Goal: Transaction & Acquisition: Purchase product/service

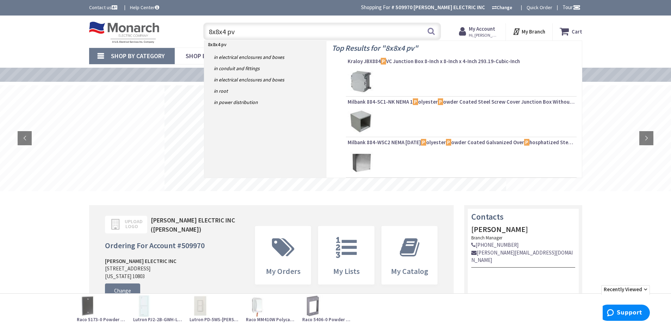
type input "8x8x4 pvc"
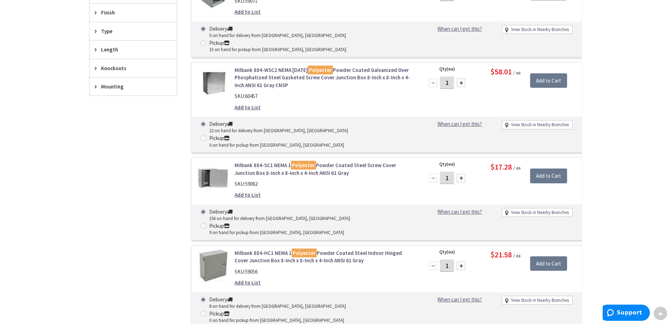
scroll to position [318, 0]
drag, startPoint x: 450, startPoint y: 136, endPoint x: 437, endPoint y: 140, distance: 13.1
click at [438, 171] on div "1" at bounding box center [447, 178] width 42 height 14
type input "4"
click at [552, 168] on input "Add to Cart" at bounding box center [548, 175] width 37 height 15
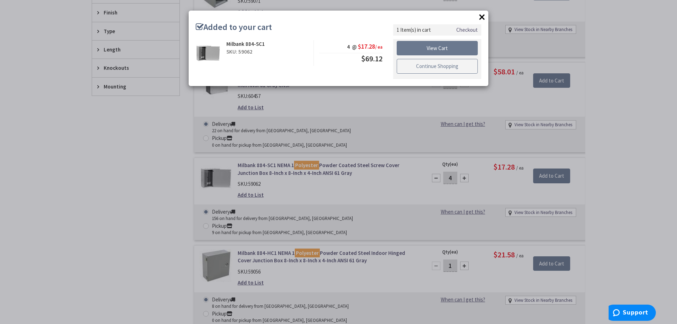
click at [425, 64] on link "Continue Shopping" at bounding box center [437, 66] width 81 height 15
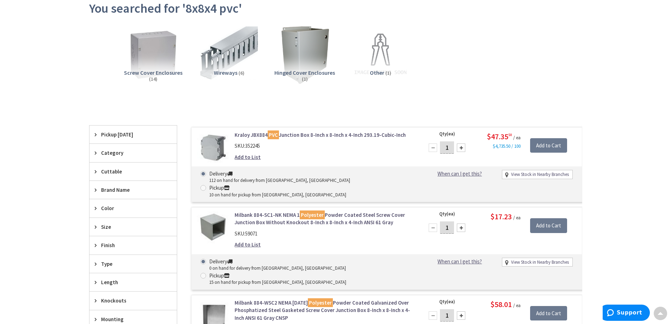
scroll to position [0, 0]
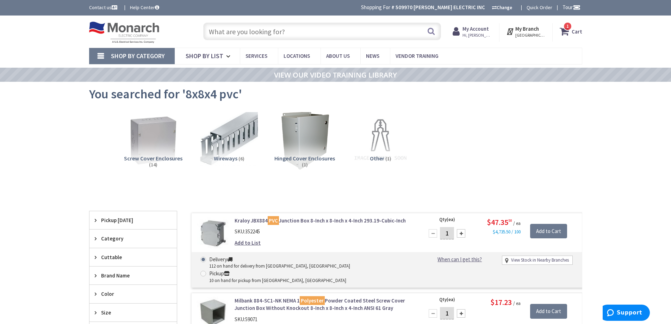
click at [373, 36] on input "text" at bounding box center [322, 32] width 238 height 18
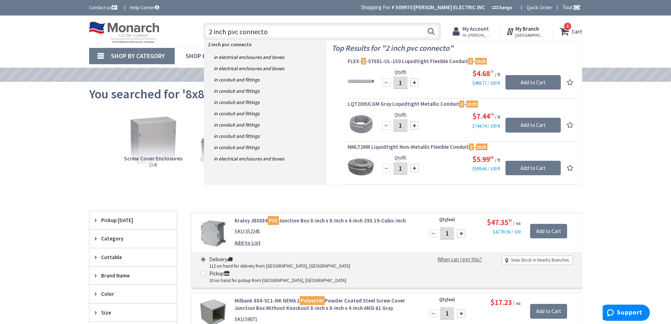
type input "2 inch pvc connector"
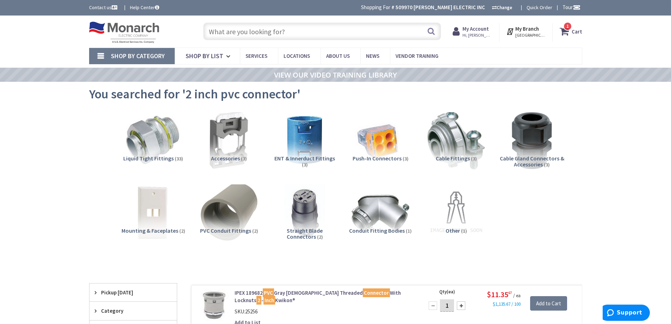
click at [229, 210] on img at bounding box center [229, 213] width 64 height 64
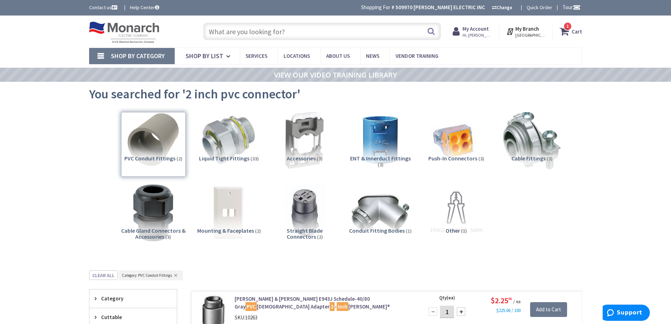
click at [310, 32] on input "text" at bounding box center [322, 32] width 238 height 18
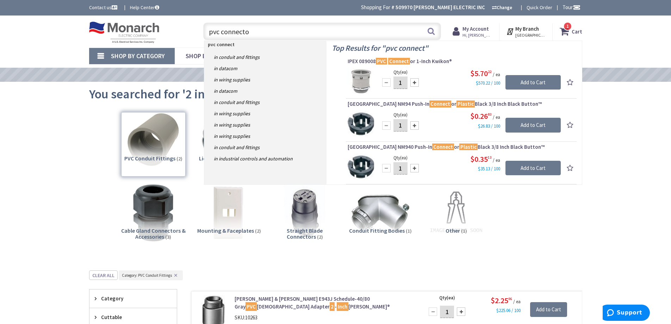
type input "pvc connector"
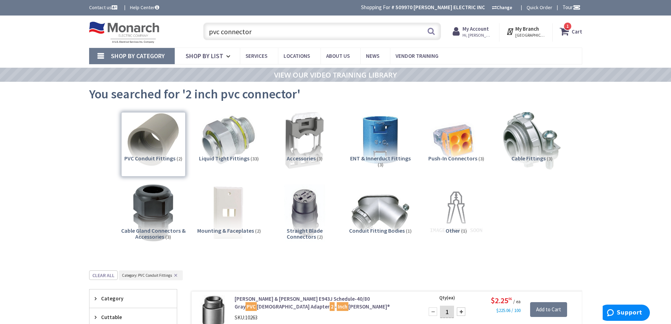
click at [318, 25] on input "pvc connector" at bounding box center [322, 32] width 238 height 18
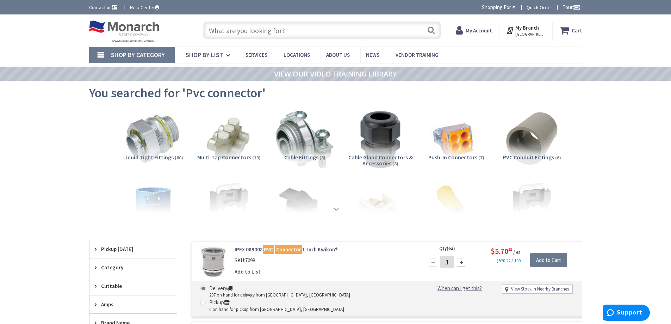
click at [334, 205] on strong at bounding box center [336, 209] width 8 height 8
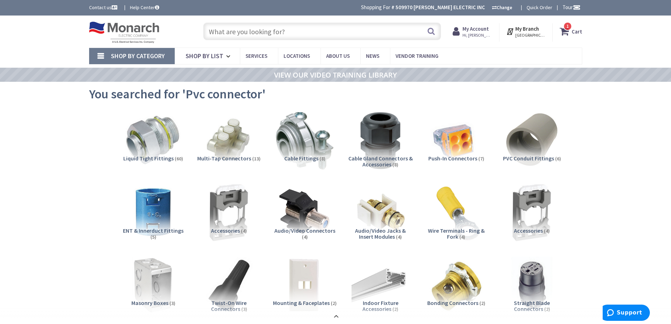
click at [240, 25] on input "text" at bounding box center [322, 32] width 238 height 18
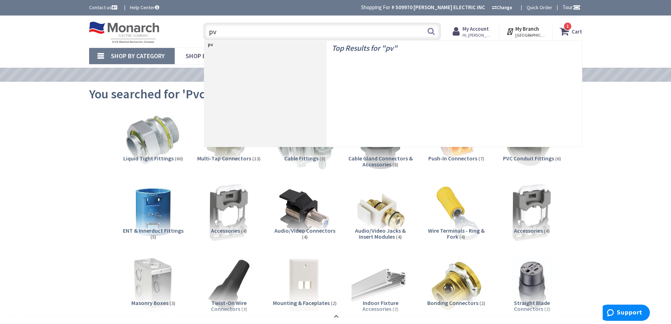
type input "pvc"
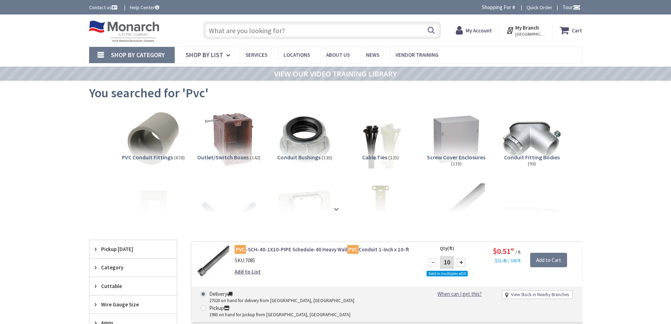
click at [163, 136] on img at bounding box center [153, 139] width 58 height 58
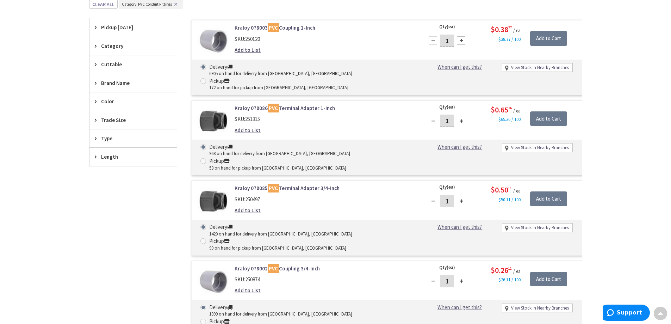
scroll to position [228, 0]
click at [96, 119] on icon at bounding box center [97, 120] width 5 height 5
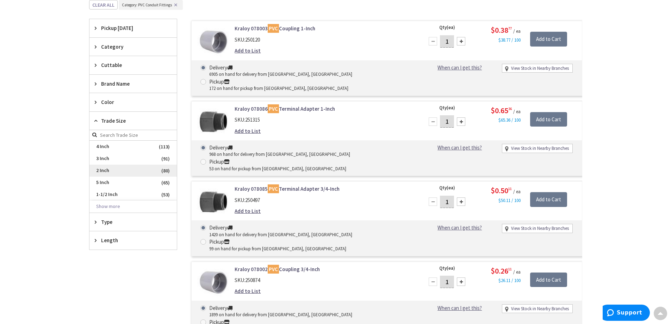
click at [109, 172] on span "2 Inch" at bounding box center [133, 171] width 87 height 12
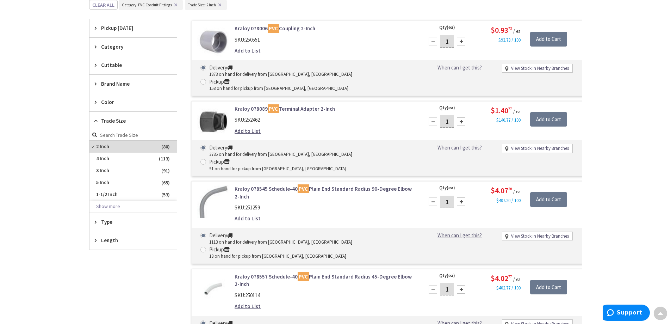
drag, startPoint x: 450, startPoint y: 105, endPoint x: 436, endPoint y: 116, distance: 18.3
click at [440, 115] on div "1" at bounding box center [447, 122] width 42 height 14
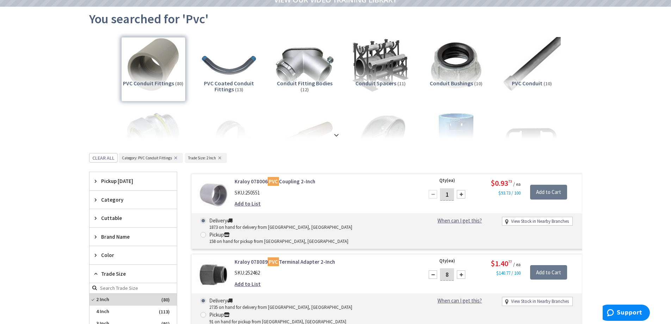
scroll to position [0, 0]
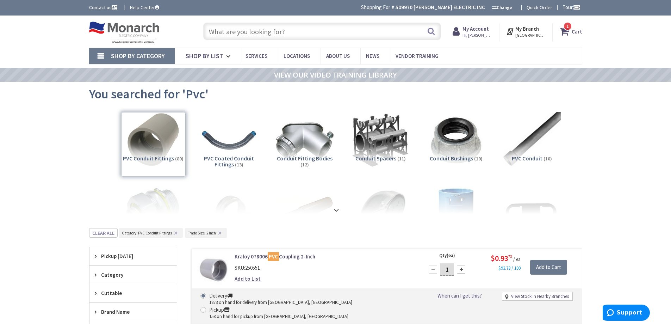
type input "8"
click at [284, 35] on input "text" at bounding box center [322, 32] width 238 height 18
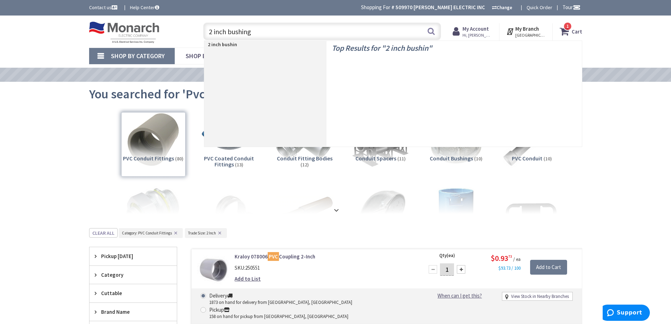
type input "2 inch bushings"
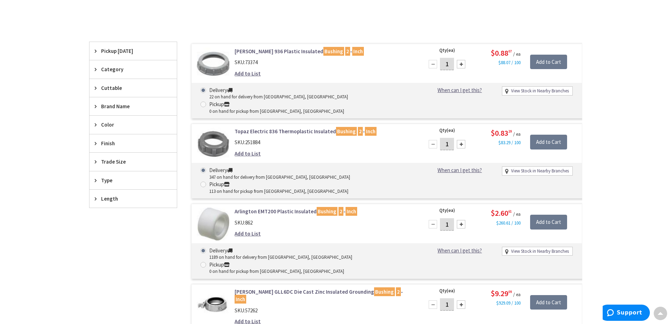
scroll to position [177, 0]
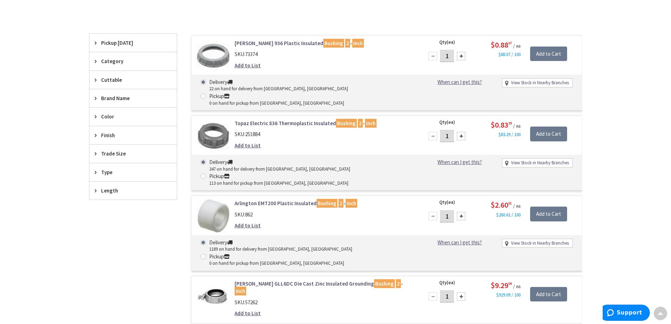
drag, startPoint x: 450, startPoint y: 123, endPoint x: 440, endPoint y: 147, distance: 26.7
click at [438, 129] on div "1" at bounding box center [447, 136] width 42 height 14
type input "8"
click at [550, 127] on input "Add to Cart" at bounding box center [548, 134] width 37 height 15
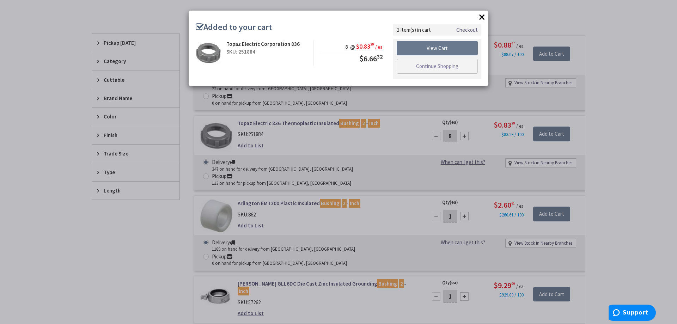
click at [483, 15] on button "×" at bounding box center [482, 17] width 11 height 11
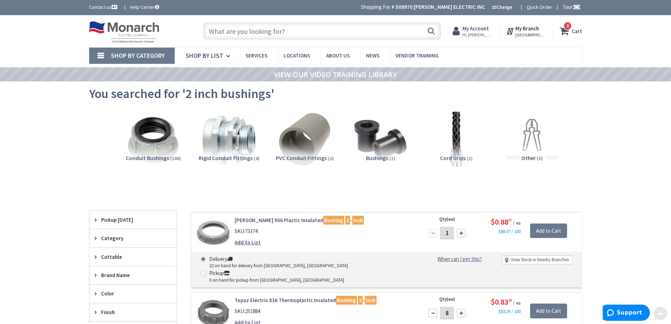
scroll to position [0, 0]
click at [287, 30] on input "text" at bounding box center [322, 32] width 238 height 18
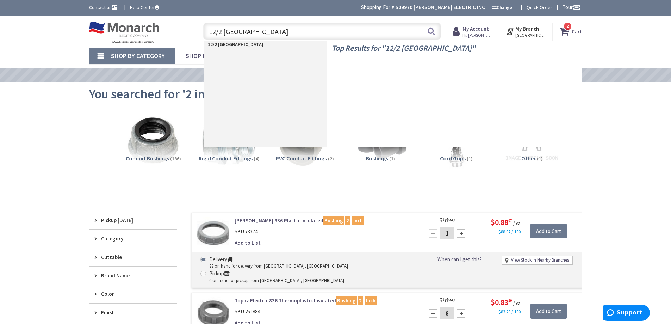
type input "12/2 romex"
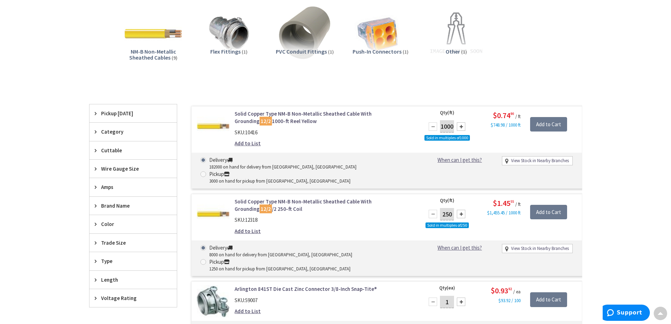
click at [463, 210] on div at bounding box center [461, 214] width 8 height 8
type input "500"
click at [547, 205] on input "Add to Cart" at bounding box center [548, 212] width 37 height 15
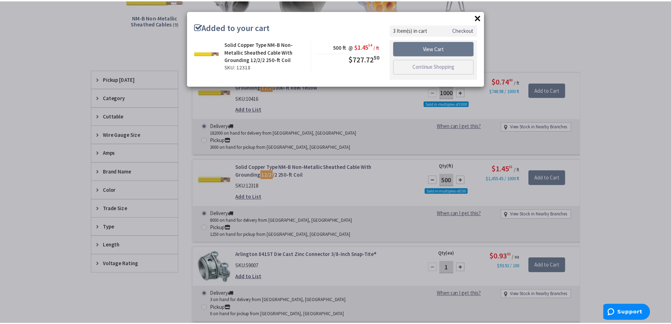
scroll to position [142, 0]
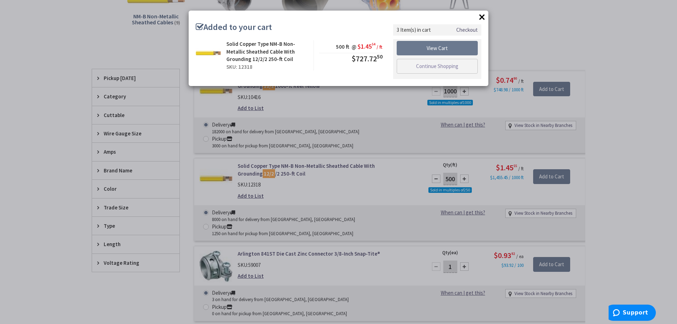
click at [485, 15] on button "×" at bounding box center [482, 17] width 11 height 11
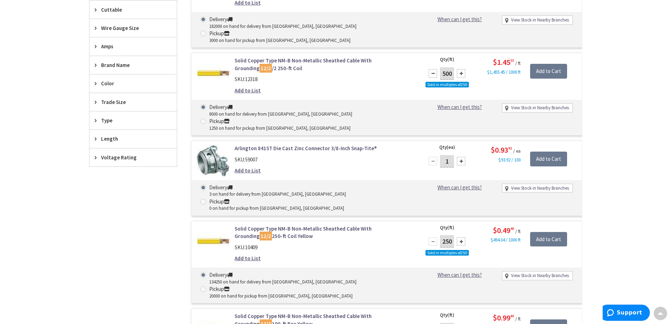
scroll to position [248, 0]
click at [463, 237] on div at bounding box center [461, 241] width 8 height 8
type input "500"
click at [544, 232] on input "Add to Cart" at bounding box center [548, 239] width 37 height 15
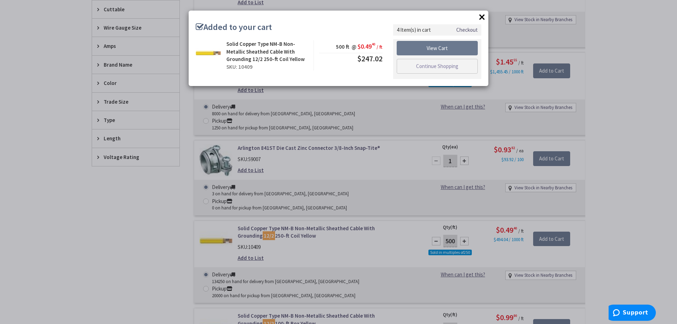
click at [482, 17] on button "×" at bounding box center [482, 17] width 11 height 11
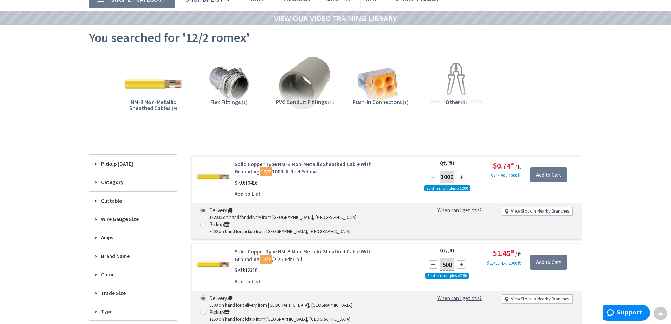
scroll to position [0, 0]
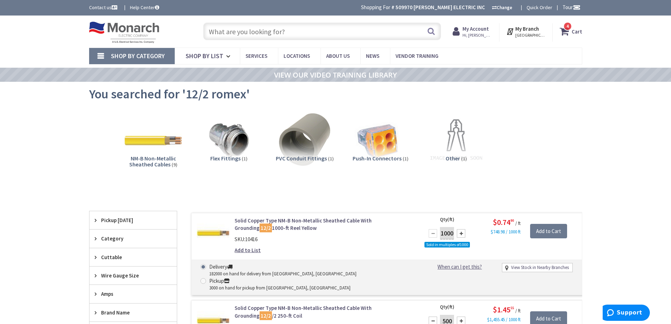
click at [319, 33] on input "text" at bounding box center [322, 32] width 238 height 18
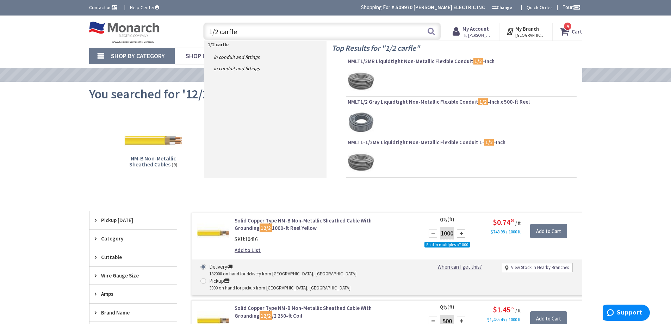
type input "1/2 carflex"
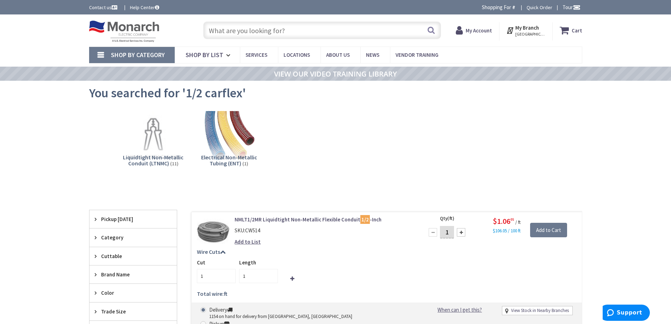
drag, startPoint x: 451, startPoint y: 232, endPoint x: 445, endPoint y: 233, distance: 6.0
click at [445, 232] on input "1" at bounding box center [447, 232] width 14 height 12
type input "15"
click at [258, 275] on input "1" at bounding box center [258, 276] width 39 height 14
type input "15"
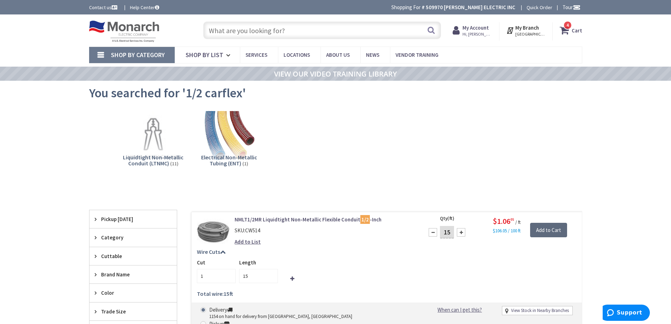
click at [547, 232] on input "Add to Cart" at bounding box center [548, 230] width 37 height 15
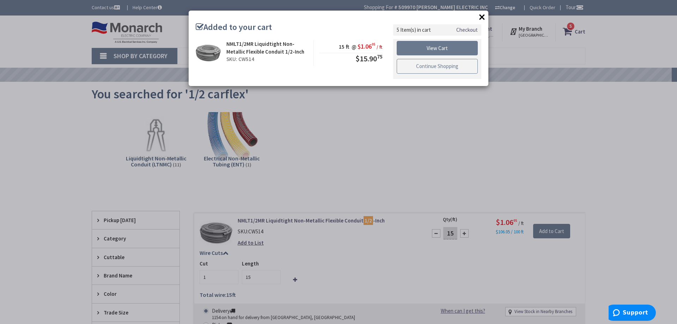
click at [435, 67] on link "Continue Shopping" at bounding box center [437, 66] width 81 height 15
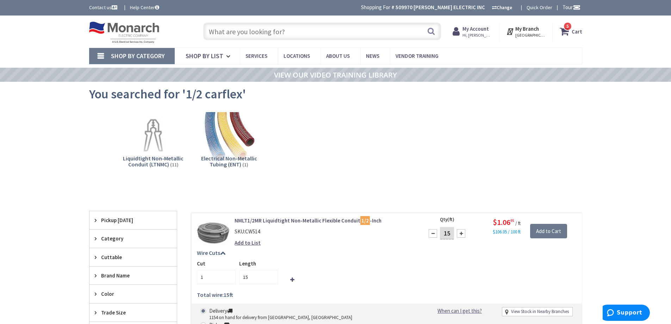
click at [300, 30] on input "text" at bounding box center [322, 32] width 238 height 18
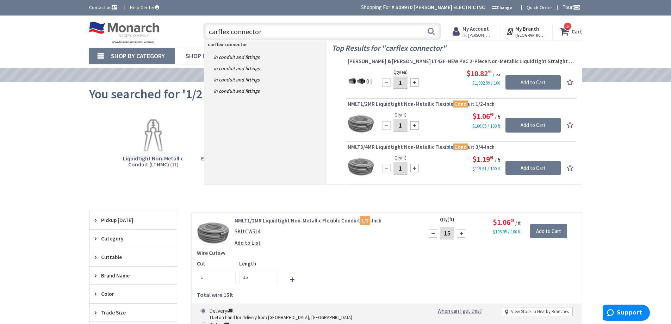
type input "carflex connectors"
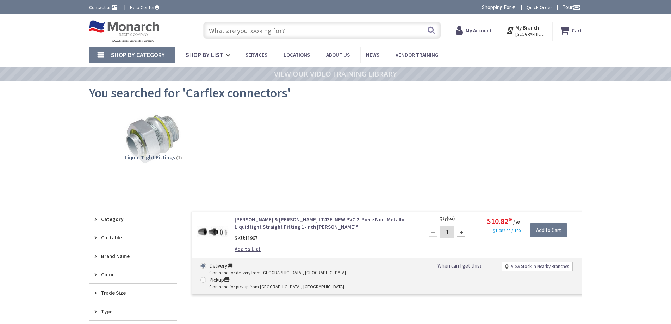
drag, startPoint x: 284, startPoint y: 29, endPoint x: 294, endPoint y: 33, distance: 10.6
click at [284, 29] on input "text" at bounding box center [322, 30] width 238 height 18
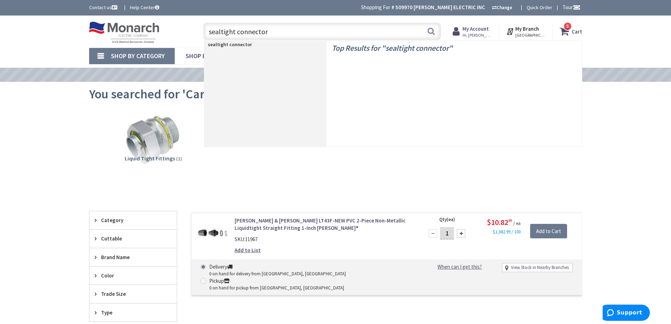
type input "sealtight connectors"
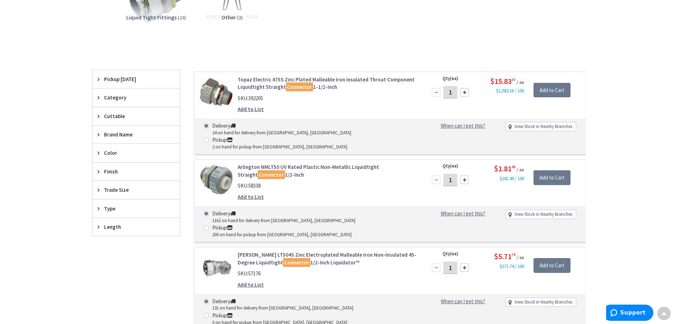
scroll to position [142, 0]
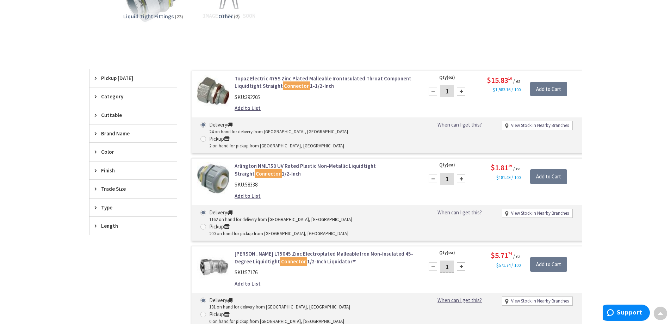
drag, startPoint x: 453, startPoint y: 167, endPoint x: 446, endPoint y: 168, distance: 7.1
click at [446, 173] on input "1" at bounding box center [447, 179] width 14 height 12
type input "8"
click at [542, 169] on input "Add to Cart" at bounding box center [548, 176] width 37 height 15
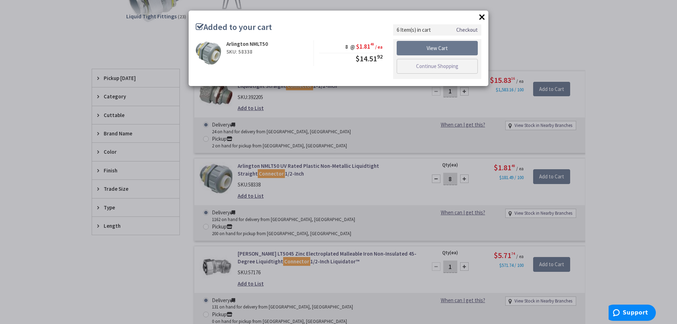
click at [480, 16] on button "×" at bounding box center [482, 17] width 11 height 11
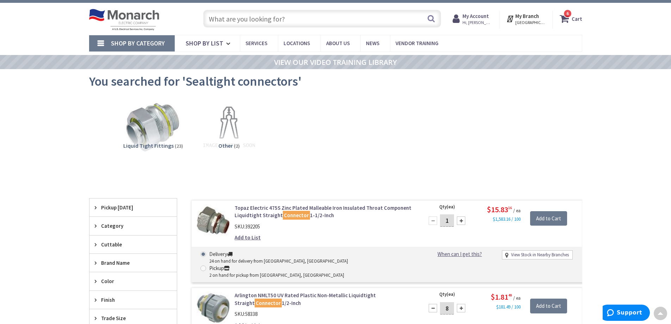
scroll to position [0, 0]
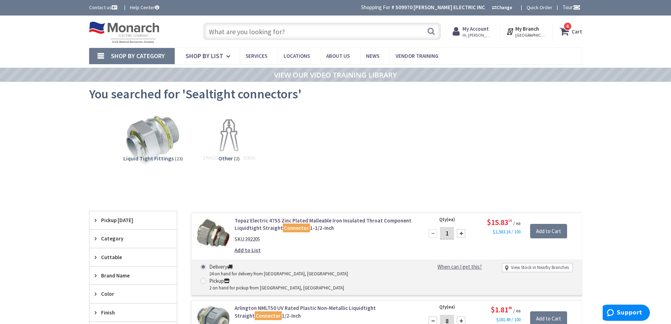
click at [568, 29] on span "6" at bounding box center [568, 26] width 2 height 6
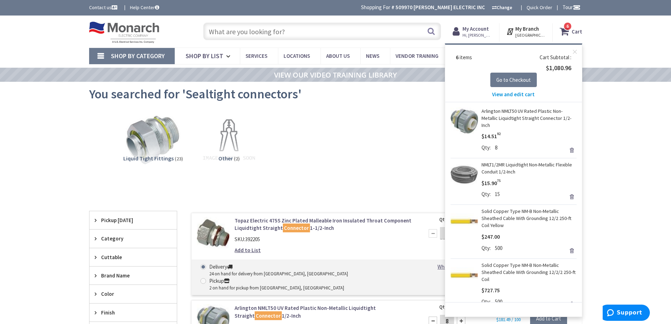
click at [519, 93] on span "View and edit cart" at bounding box center [513, 94] width 43 height 7
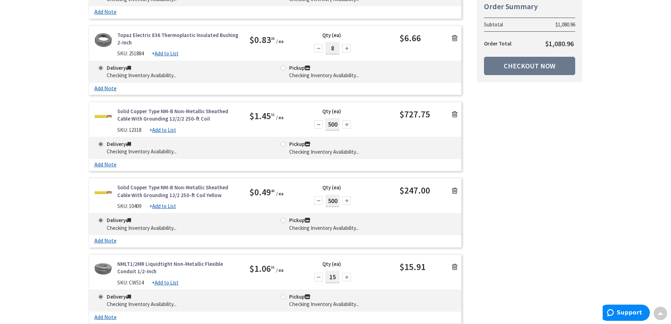
click at [454, 113] on icon at bounding box center [455, 114] width 6 height 7
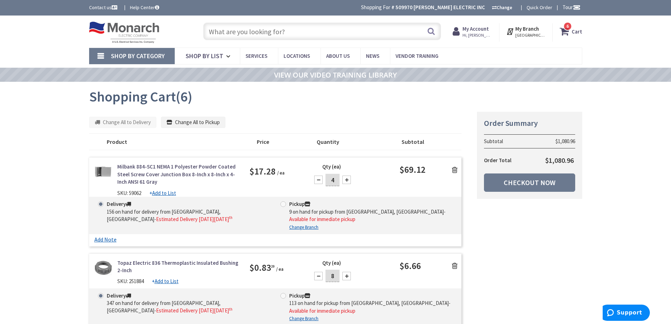
click at [296, 32] on input "text" at bounding box center [322, 32] width 238 height 18
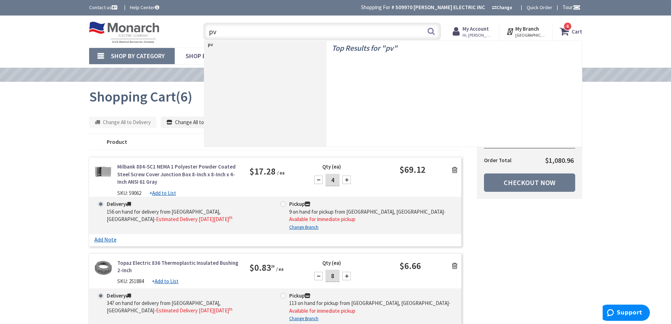
type input "pvc"
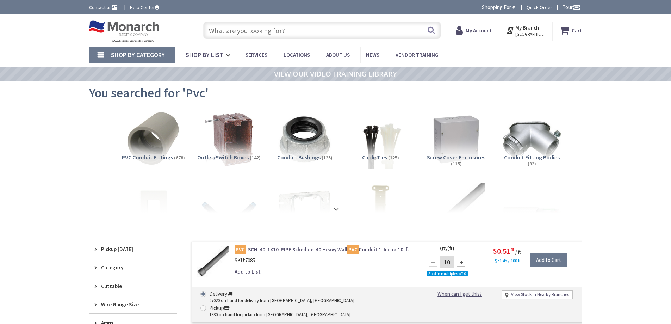
click at [171, 154] on span "PVC Conduit Fittings" at bounding box center [147, 157] width 51 height 7
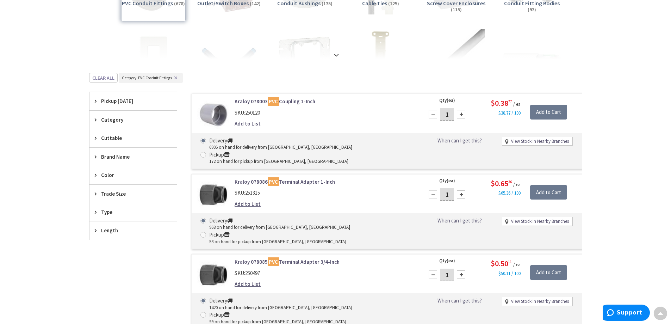
scroll to position [193, 0]
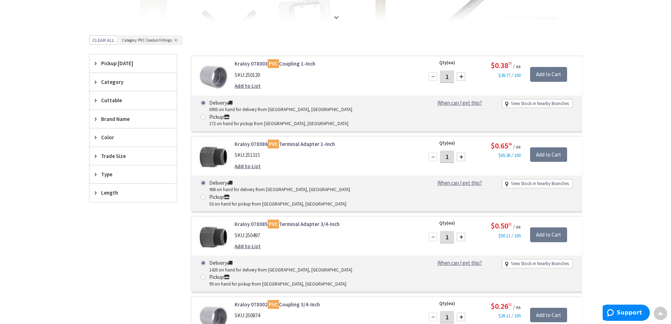
click at [95, 154] on icon at bounding box center [97, 155] width 5 height 5
click at [111, 207] on span "2 Inch" at bounding box center [133, 206] width 87 height 12
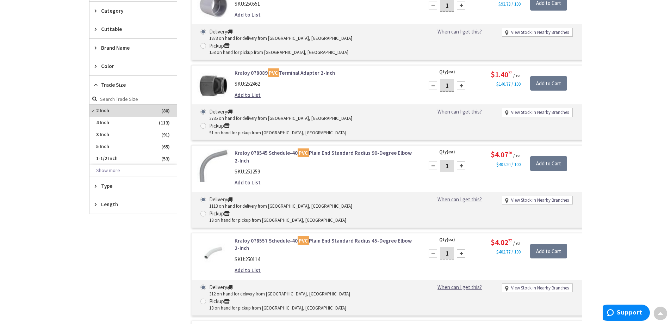
scroll to position [334, 0]
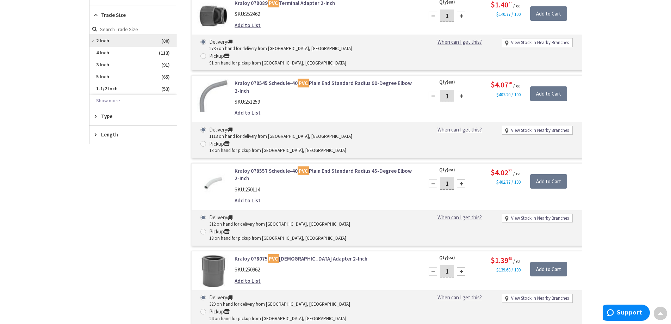
click at [119, 40] on span "2 Inch" at bounding box center [133, 41] width 87 height 12
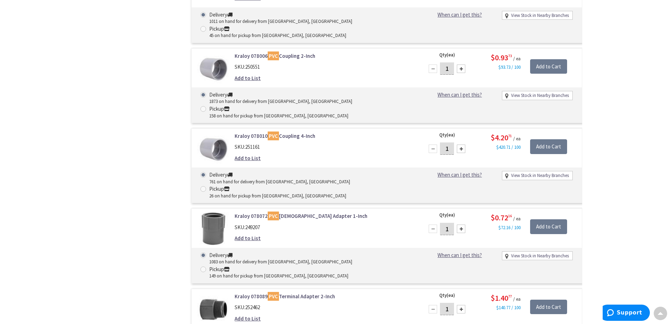
scroll to position [616, 0]
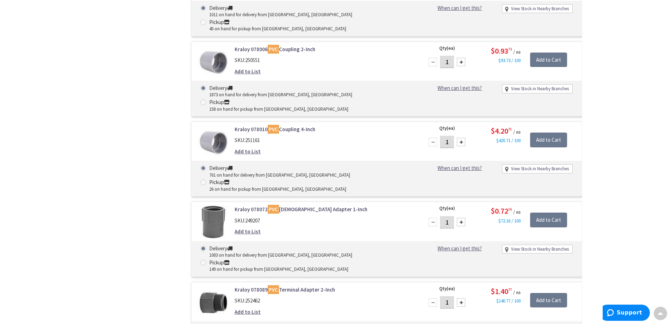
drag, startPoint x: 448, startPoint y: 190, endPoint x: 430, endPoint y: 193, distance: 18.2
click at [430, 295] on div "1" at bounding box center [447, 302] width 42 height 14
type input "8"
click at [540, 293] on input "Add to Cart" at bounding box center [548, 300] width 37 height 15
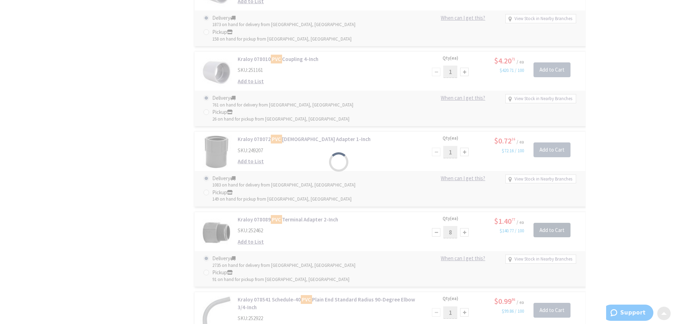
scroll to position [686, 0]
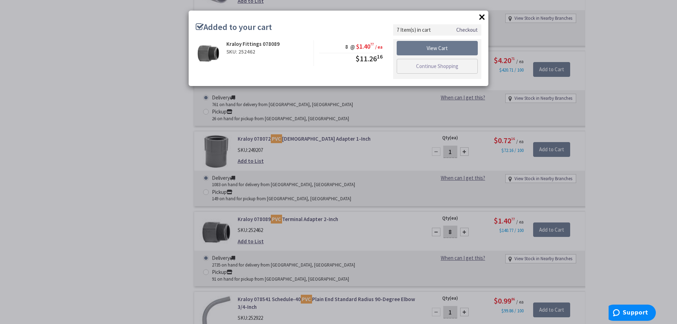
click at [480, 18] on button "×" at bounding box center [482, 17] width 11 height 11
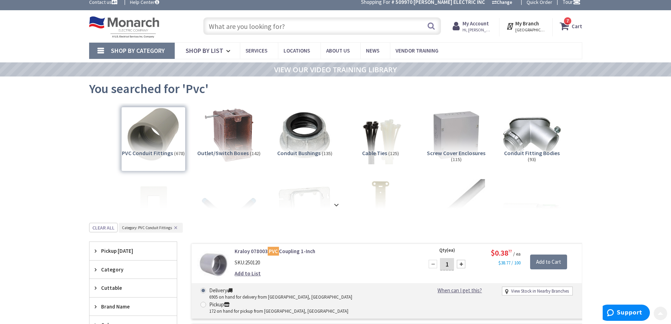
scroll to position [0, 0]
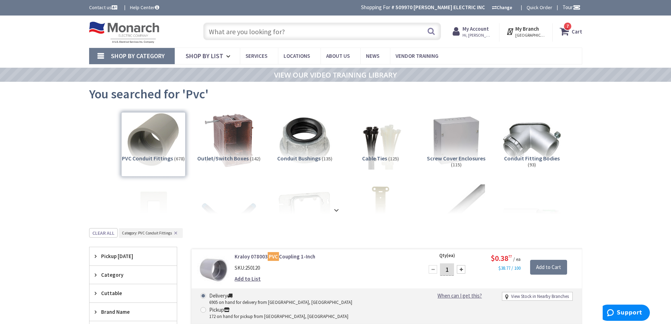
click at [573, 31] on strong "Cart" at bounding box center [577, 31] width 11 height 13
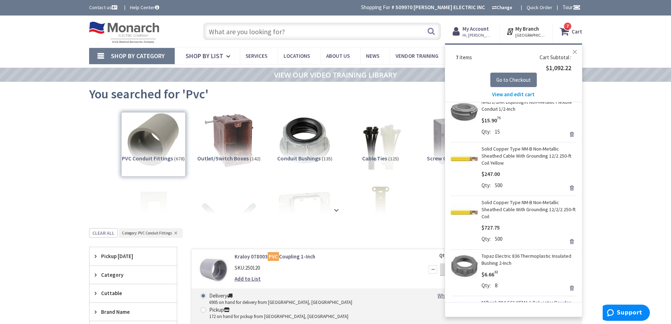
scroll to position [141, 0]
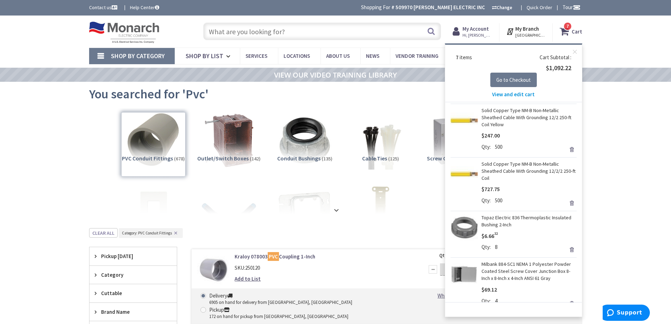
click at [567, 202] on link "Remove" at bounding box center [572, 203] width 10 height 10
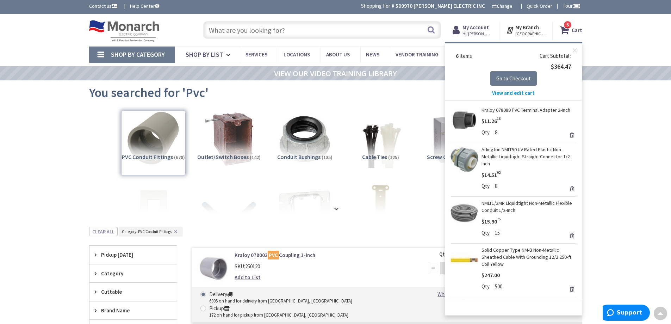
scroll to position [0, 0]
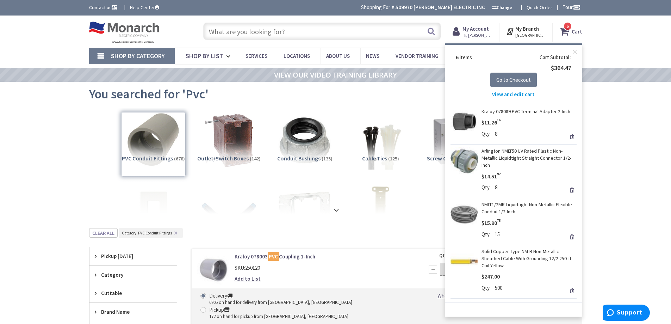
click at [520, 94] on span "View and edit cart" at bounding box center [513, 94] width 43 height 7
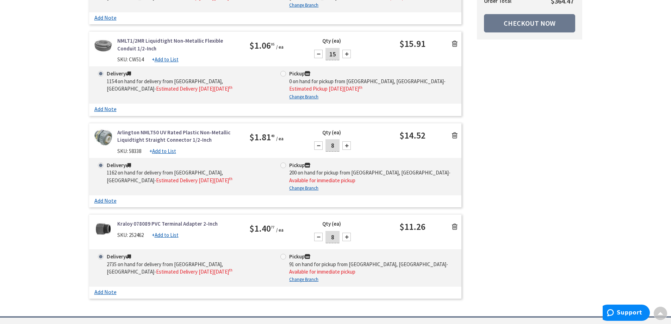
scroll to position [423, 0]
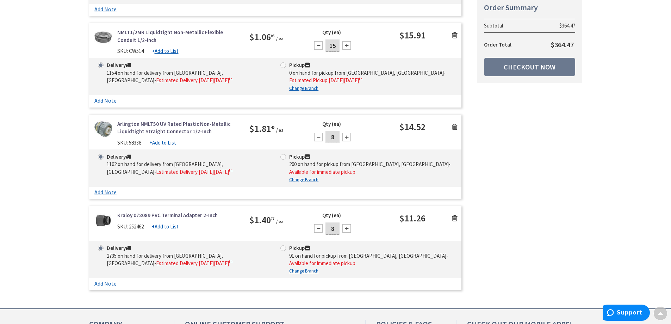
drag, startPoint x: 334, startPoint y: 139, endPoint x: 324, endPoint y: 140, distance: 9.9
click at [324, 140] on div "8" at bounding box center [333, 137] width 42 height 14
type input "6"
click at [299, 129] on div "$1.81 49 / ea" at bounding box center [275, 128] width 51 height 17
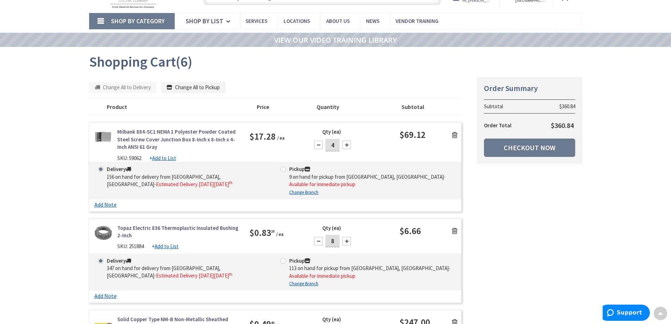
scroll to position [0, 0]
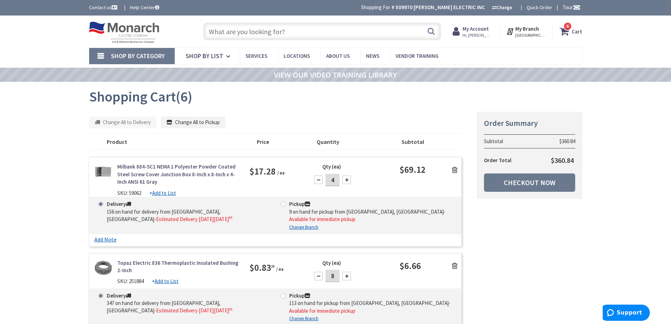
click at [291, 31] on input "text" at bounding box center [322, 32] width 238 height 18
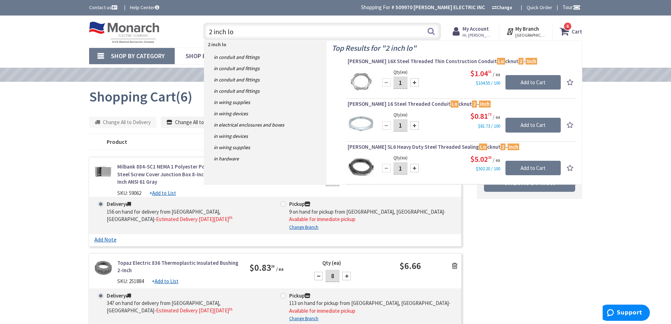
type input "2 inch lo"
drag, startPoint x: 405, startPoint y: 127, endPoint x: 397, endPoint y: 127, distance: 7.4
click at [397, 127] on input "1" at bounding box center [401, 125] width 14 height 12
type input "8"
click at [537, 126] on input "Add to Cart" at bounding box center [533, 125] width 55 height 15
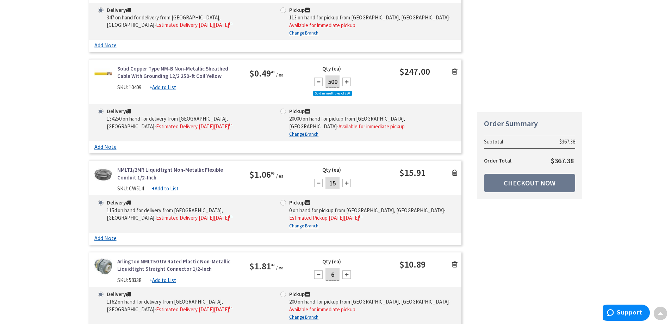
scroll to position [282, 0]
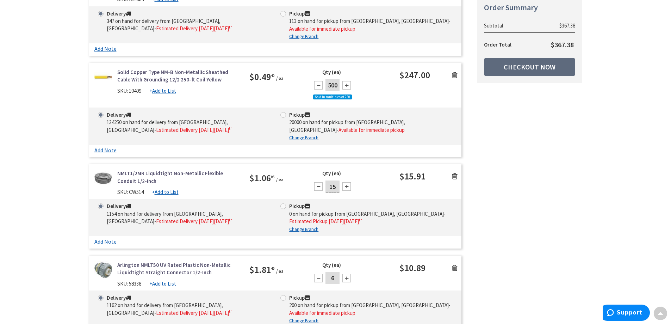
click at [524, 67] on link "Checkout Now" at bounding box center [529, 67] width 91 height 18
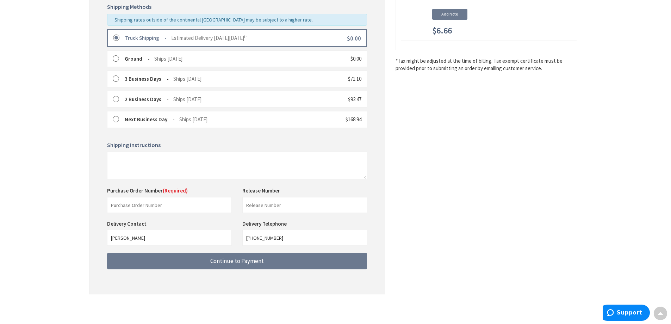
scroll to position [177, 0]
click at [124, 205] on input "text" at bounding box center [169, 205] width 125 height 16
type input "88519"
click at [257, 207] on input "text" at bounding box center [304, 205] width 125 height 16
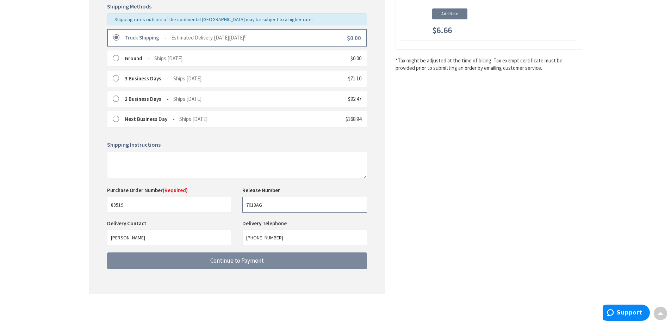
type input "7013AG"
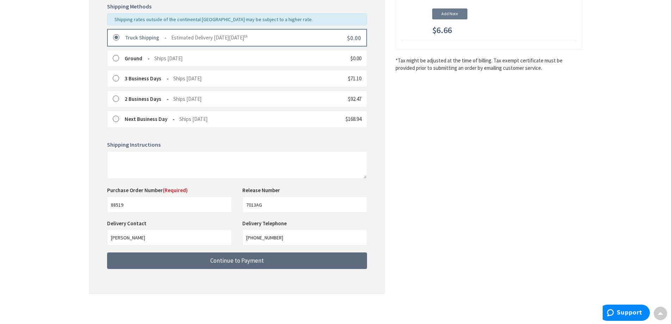
click at [241, 260] on span "Continue to Payment" at bounding box center [237, 261] width 54 height 8
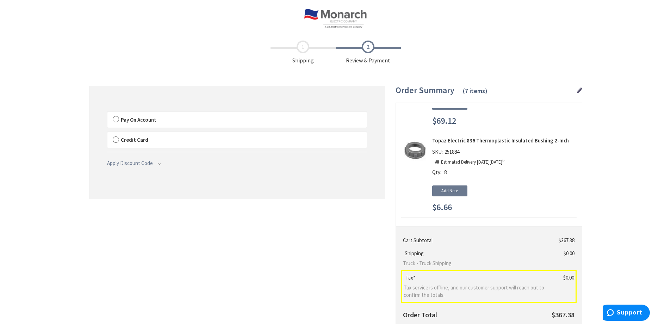
click at [116, 117] on label "Pay On Account" at bounding box center [236, 120] width 259 height 16
click at [117, 117] on label "Pay On Account" at bounding box center [236, 120] width 259 height 16
click at [107, 113] on input "Pay On Account" at bounding box center [107, 113] width 0 height 0
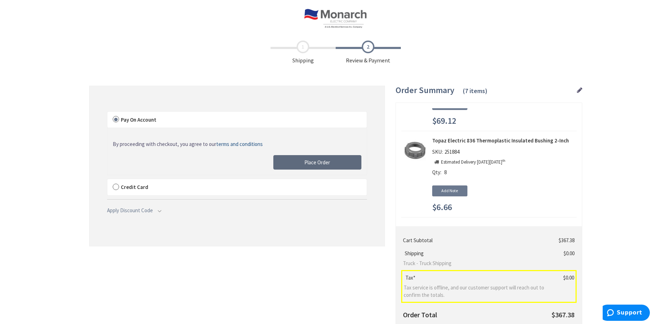
click at [320, 160] on span "Place Order" at bounding box center [318, 162] width 26 height 7
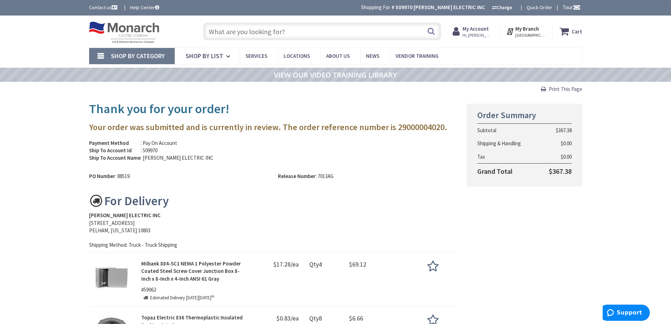
click at [571, 85] on link "Print This Page" at bounding box center [561, 88] width 41 height 7
